Goal: Information Seeking & Learning: Learn about a topic

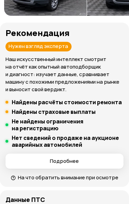
click at [86, 158] on span "Подробнее" at bounding box center [64, 161] width 106 height 7
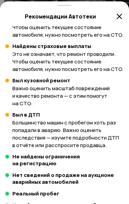
scroll to position [221, 0]
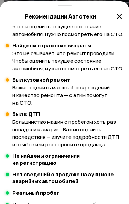
click at [118, 15] on icon at bounding box center [119, 16] width 8 height 8
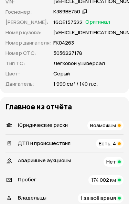
scroll to position [341, 0]
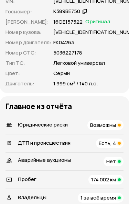
click at [107, 121] on div "Возможны" at bounding box center [105, 126] width 36 height 10
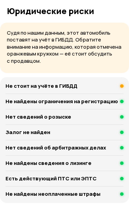
scroll to position [614, 0]
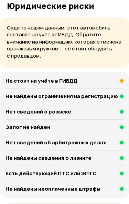
click at [110, 78] on div "Не стоит на учёте в ГИБДД" at bounding box center [64, 81] width 118 height 7
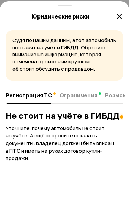
click at [121, 14] on icon at bounding box center [119, 16] width 8 height 8
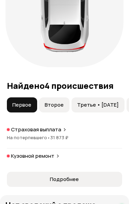
scroll to position [943, 0]
click at [54, 102] on span "Второе" at bounding box center [54, 105] width 19 height 7
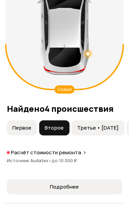
click at [104, 126] on span "Третье • [DATE]" at bounding box center [98, 128] width 42 height 7
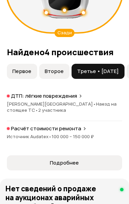
scroll to position [976, 0]
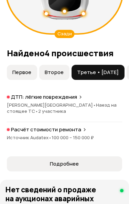
click at [100, 161] on span "Подробнее" at bounding box center [64, 164] width 104 height 7
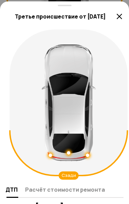
scroll to position [0, 0]
click at [121, 21] on icon at bounding box center [119, 16] width 8 height 8
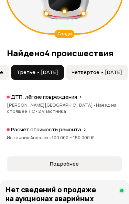
scroll to position [0, 81]
click at [96, 69] on span "Четвёртое • [DATE]" at bounding box center [96, 72] width 50 height 7
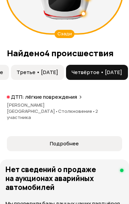
click at [97, 140] on span "Подробнее" at bounding box center [64, 143] width 104 height 7
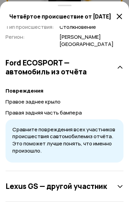
scroll to position [193, 0]
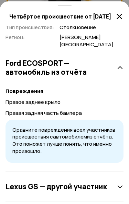
click at [121, 17] on icon at bounding box center [119, 16] width 8 height 8
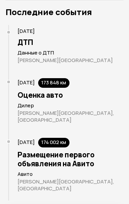
scroll to position [1547, 0]
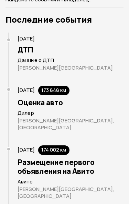
click at [41, 98] on h3 "Оценка авто" at bounding box center [73, 102] width 110 height 9
click at [40, 98] on h3 "Оценка авто" at bounding box center [73, 102] width 110 height 9
click at [38, 98] on h3 "Оценка авто" at bounding box center [73, 102] width 110 height 9
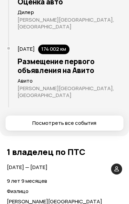
scroll to position [1660, 0]
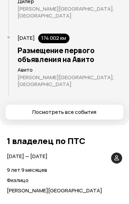
click at [84, 109] on span "Посмотреть все события" at bounding box center [64, 112] width 64 height 7
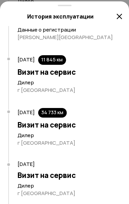
scroll to position [140, 0]
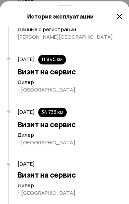
click at [67, 109] on div "34 733 км" at bounding box center [52, 113] width 28 height 10
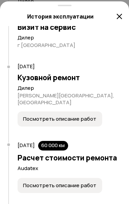
scroll to position [338, 0]
click at [76, 116] on span "Посмотреть описание работ" at bounding box center [59, 119] width 73 height 7
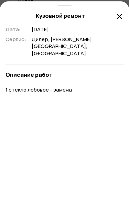
click at [120, 19] on icon at bounding box center [119, 16] width 8 height 8
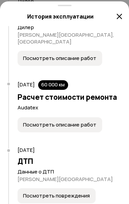
scroll to position [399, 0]
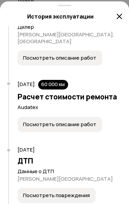
click at [86, 121] on span "Посмотреть описание работ" at bounding box center [59, 124] width 73 height 7
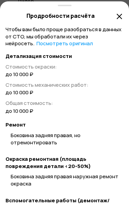
scroll to position [0, 0]
click at [121, 14] on icon at bounding box center [119, 16] width 8 height 8
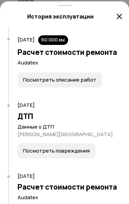
scroll to position [448, 0]
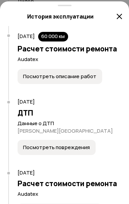
click at [81, 144] on span "Посмотреть повреждения" at bounding box center [56, 147] width 67 height 7
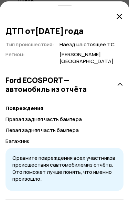
scroll to position [0, 0]
click at [119, 15] on icon at bounding box center [119, 16] width 8 height 8
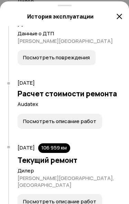
scroll to position [543, 0]
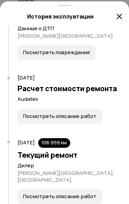
click at [82, 113] on span "Посмотреть описание работ" at bounding box center [59, 116] width 73 height 7
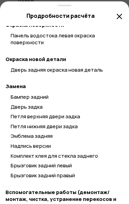
scroll to position [217, 0]
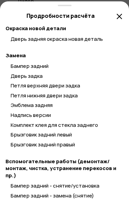
click at [124, 130] on div "Чтобы вам было проще разобраться в данных от СТО, мы обработали их через нейрос…" at bounding box center [64, 115] width 129 height 178
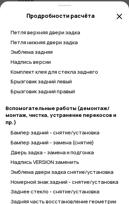
scroll to position [300, 0]
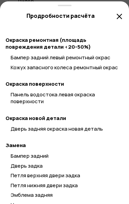
click at [120, 14] on icon at bounding box center [119, 16] width 8 height 8
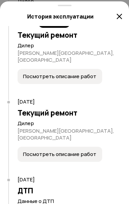
scroll to position [663, 0]
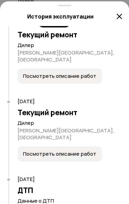
click at [85, 151] on span "Посмотреть описание работ" at bounding box center [59, 154] width 73 height 7
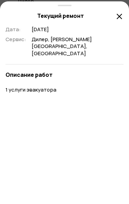
click at [121, 17] on icon at bounding box center [119, 16] width 8 height 8
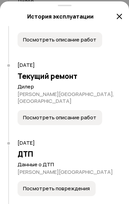
scroll to position [710, 0]
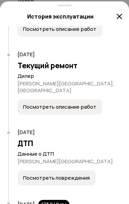
click at [83, 175] on span "Посмотреть повреждения" at bounding box center [56, 178] width 67 height 7
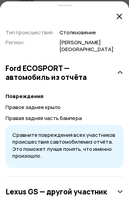
scroll to position [12, 0]
click at [123, 13] on icon at bounding box center [119, 16] width 8 height 8
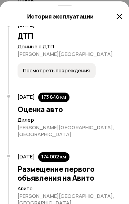
scroll to position [817, 0]
click at [119, 16] on icon at bounding box center [119, 16] width 8 height 8
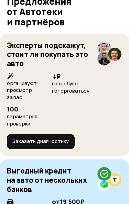
scroll to position [2812, 0]
